Goal: Task Accomplishment & Management: Complete application form

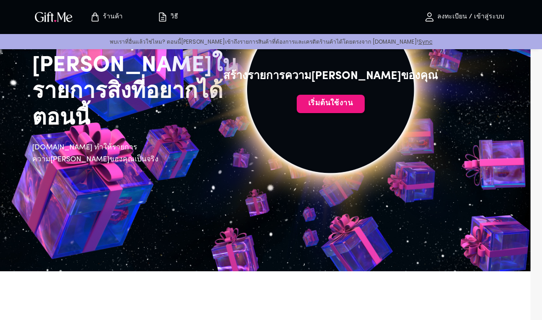
scroll to position [107, 0]
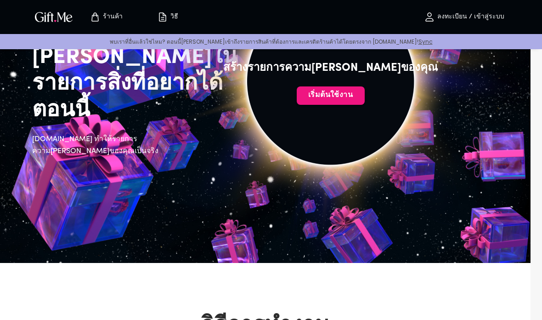
click at [346, 98] on font "เริ่มต้นใช้งาน" at bounding box center [330, 94] width 45 height 7
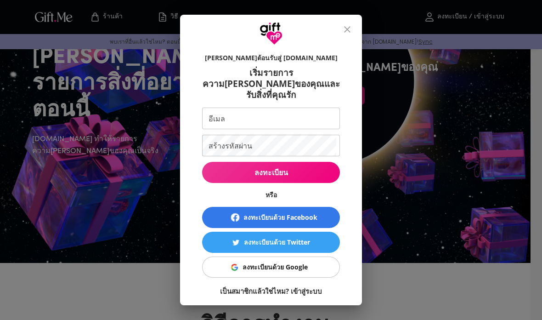
click at [343, 30] on icon "ปิด" at bounding box center [347, 29] width 11 height 11
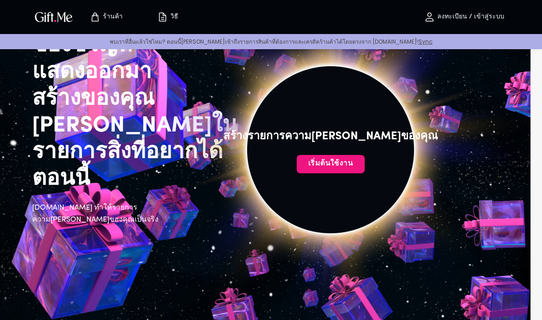
scroll to position [40, 0]
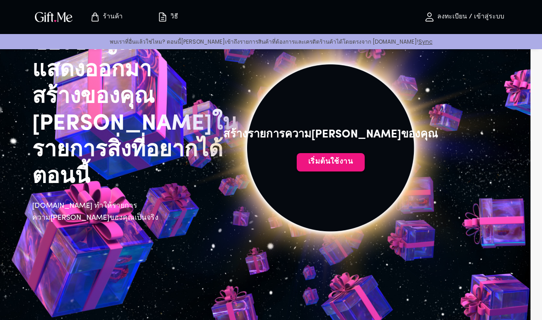
click at [355, 144] on img at bounding box center [330, 147] width 413 height 413
click at [353, 162] on span "เริ่มต้นใช้งาน" at bounding box center [331, 162] width 68 height 10
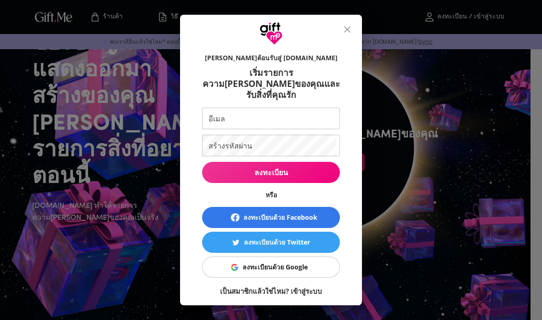
click at [321, 262] on span "ลงทะเบียนด้วย Google" at bounding box center [269, 267] width 126 height 10
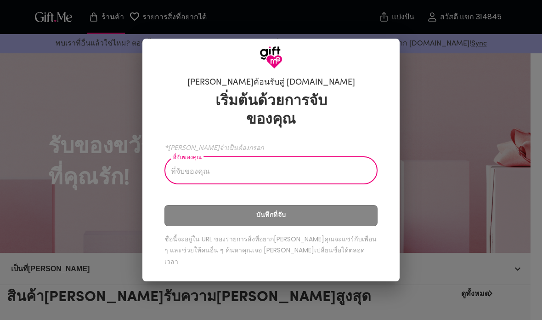
click at [328, 172] on input "ที่จับของคุณ" at bounding box center [266, 172] width 203 height 26
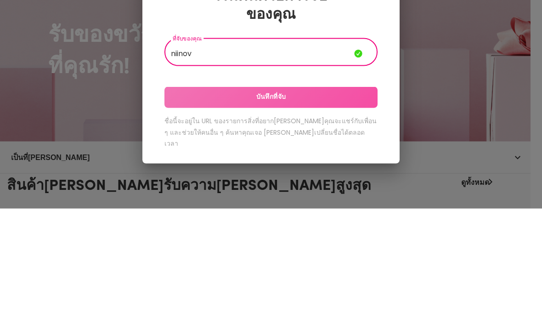
type input "niinov"
click at [321, 204] on span "บันทึกที่จับ" at bounding box center [271, 209] width 213 height 10
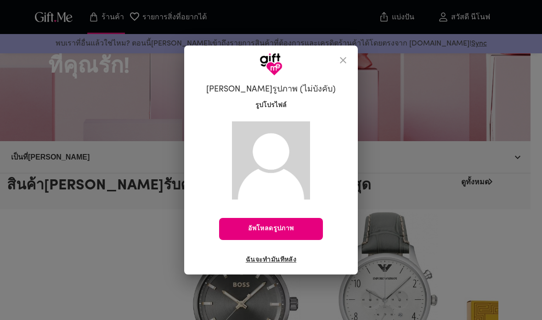
click at [285, 264] on font "ฉันจะทำมันทีหลัง" at bounding box center [271, 259] width 51 height 9
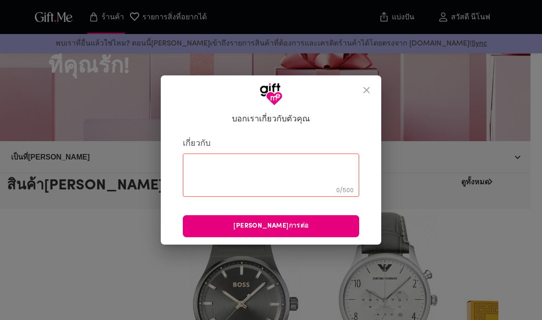
click at [372, 96] on div at bounding box center [271, 90] width 221 height 30
click at [370, 96] on icon "ปิด" at bounding box center [366, 90] width 11 height 11
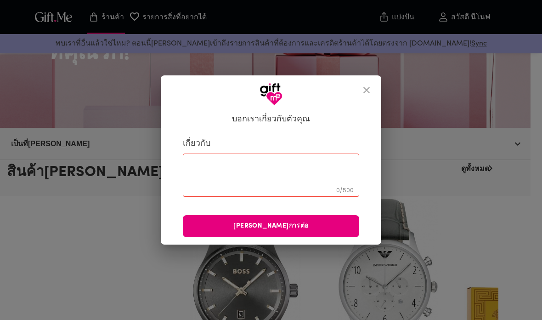
scroll to position [123, 0]
